Goal: Task Accomplishment & Management: Complete application form

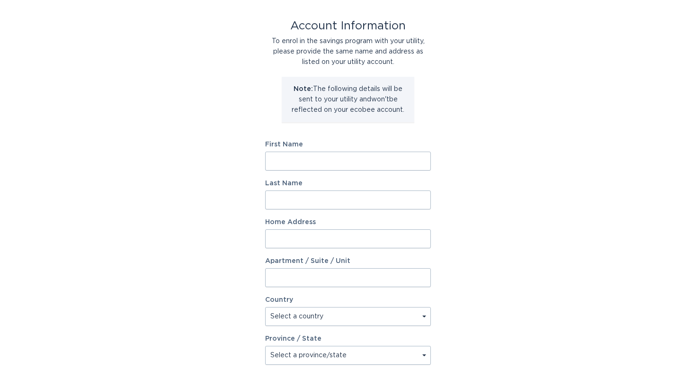
scroll to position [46, 0]
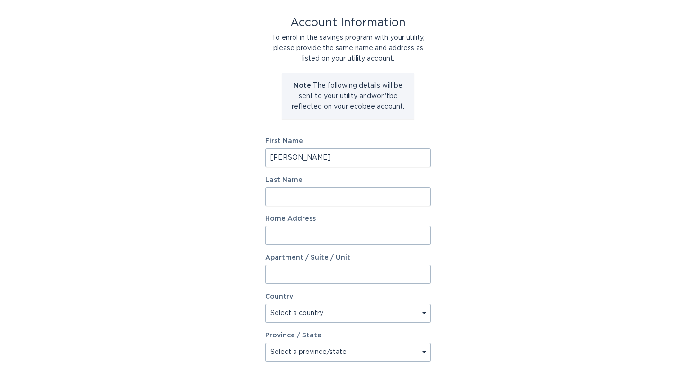
type input "[PERSON_NAME]"
click at [502, 210] on div "Account Information To enrol in the savings program with your utility, please p…" at bounding box center [348, 243] width 696 height 523
type input "Shumsker"
click at [512, 237] on div "Account Information To enrol in the savings program with your utility, please p…" at bounding box center [348, 243] width 696 height 523
type input "899"
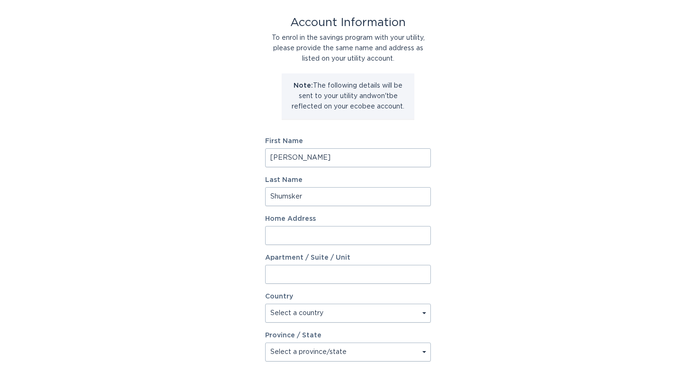
type input "[STREET_ADDRESS] W."
select select "US"
type input "St. [PERSON_NAME]"
type input "55117"
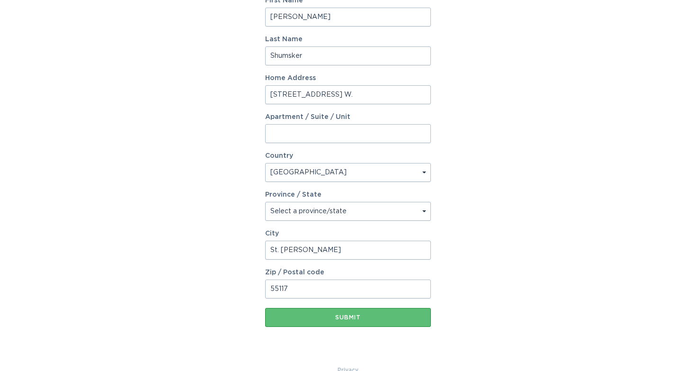
scroll to position [187, 0]
select select "MN"
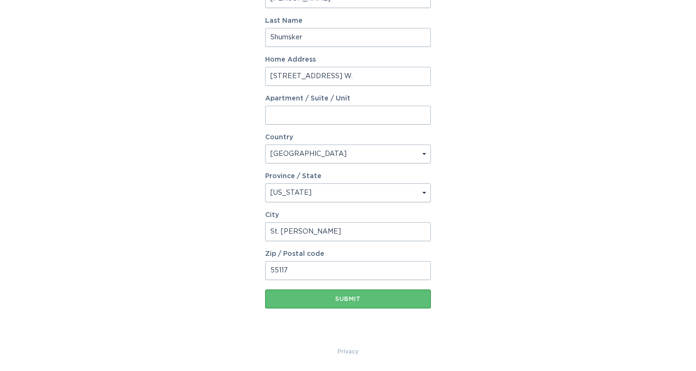
scroll to position [205, 0]
click at [355, 298] on div "Submit" at bounding box center [348, 299] width 156 height 6
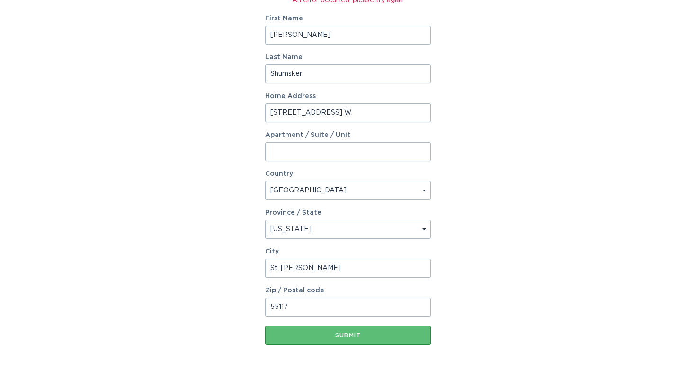
scroll to position [185, 0]
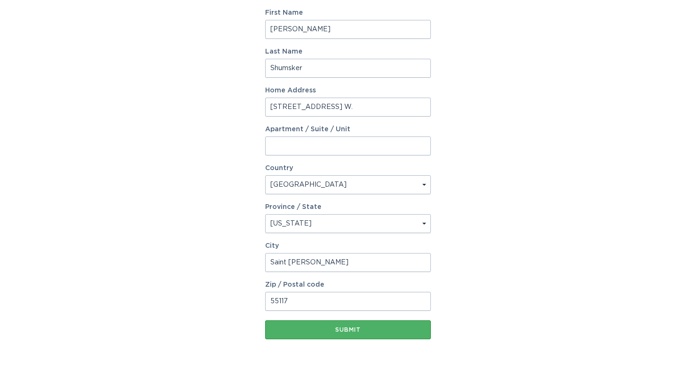
type input "Saint [PERSON_NAME]"
click at [350, 327] on div "Submit" at bounding box center [348, 330] width 156 height 6
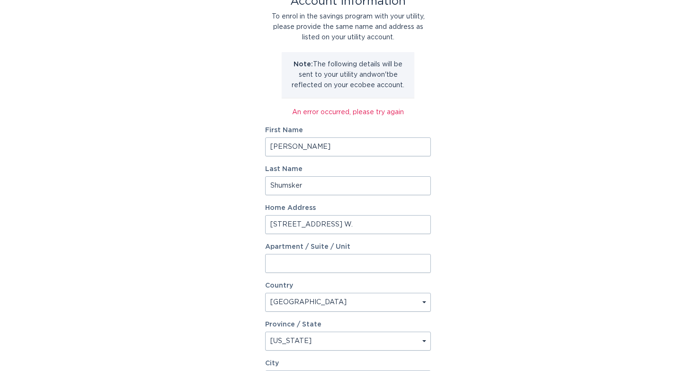
scroll to position [69, 0]
click at [357, 264] on input "Apartment / Suite / Unit" at bounding box center [348, 262] width 166 height 19
click at [466, 286] on div "Account Information To enrol in the savings program with your utility, please p…" at bounding box center [348, 227] width 696 height 534
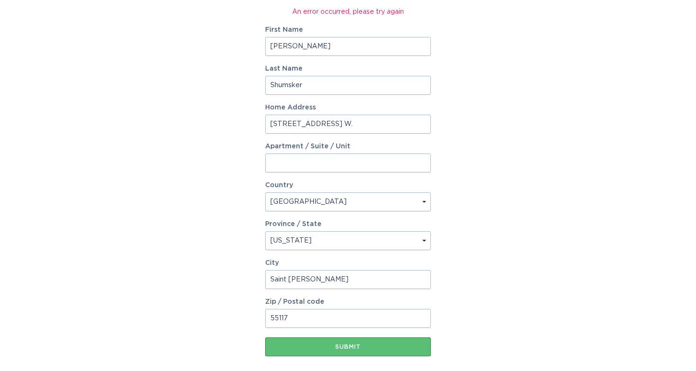
scroll to position [170, 0]
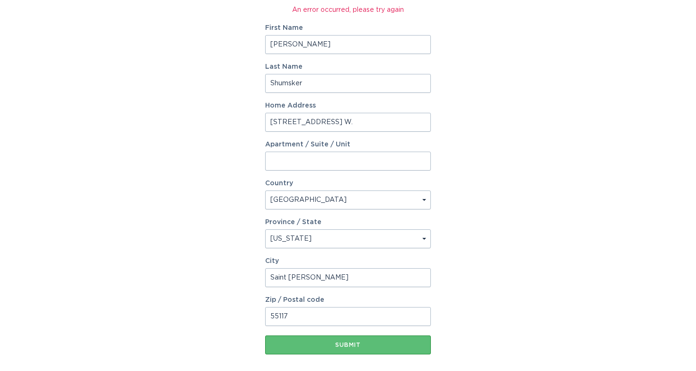
drag, startPoint x: 356, startPoint y: 316, endPoint x: 236, endPoint y: 313, distance: 119.3
click at [236, 313] on div "Account Information To enrol in the savings program with your utility, please p…" at bounding box center [348, 125] width 696 height 534
type input "55117"
click at [509, 265] on div "Account Information To enrol in the savings program with your utility, please p…" at bounding box center [348, 125] width 696 height 534
drag, startPoint x: 353, startPoint y: 120, endPoint x: 212, endPoint y: 113, distance: 141.8
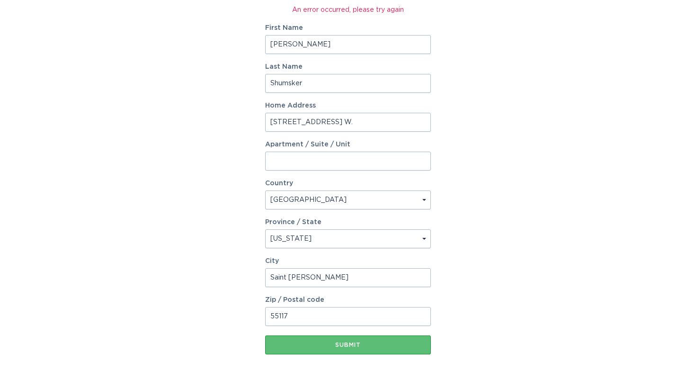
click at [212, 113] on div "Account Information To enrol in the savings program with your utility, please p…" at bounding box center [348, 125] width 696 height 534
type input "[STREET_ADDRESS]"
click at [527, 188] on div "Account Information To enrol in the savings program with your utility, please p…" at bounding box center [348, 125] width 696 height 534
click at [350, 344] on div "Submit" at bounding box center [348, 345] width 156 height 6
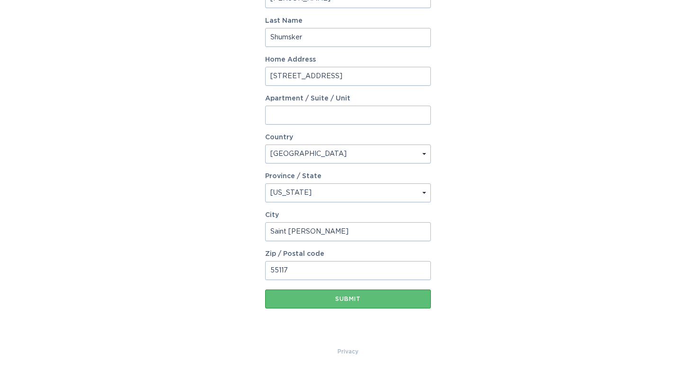
scroll to position [216, 0]
click at [361, 294] on button "Submit" at bounding box center [348, 298] width 166 height 19
click at [349, 298] on div "Submit" at bounding box center [348, 299] width 156 height 6
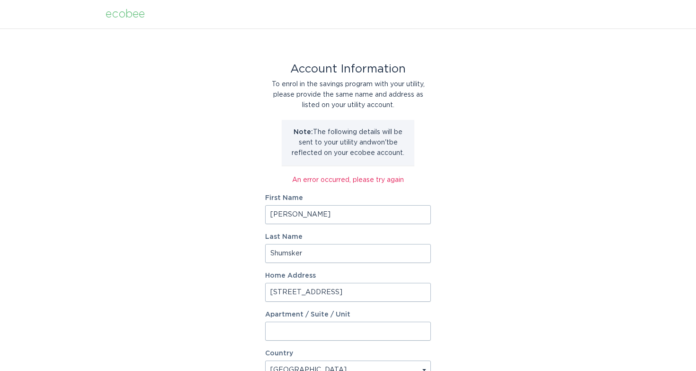
scroll to position [0, 0]
